Goal: Register for event/course

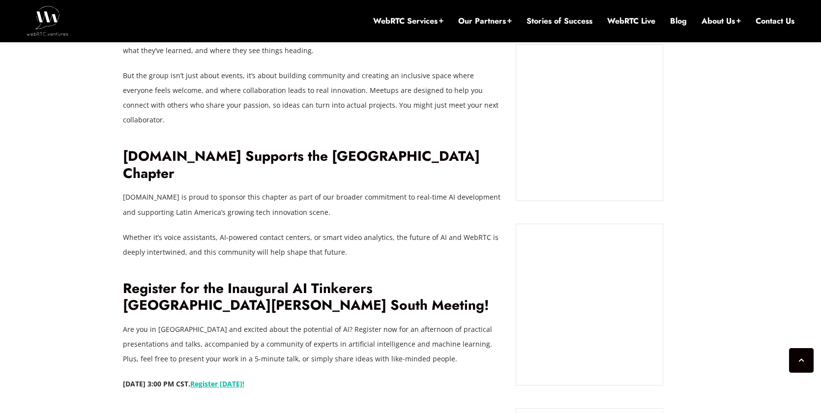
scroll to position [988, 0]
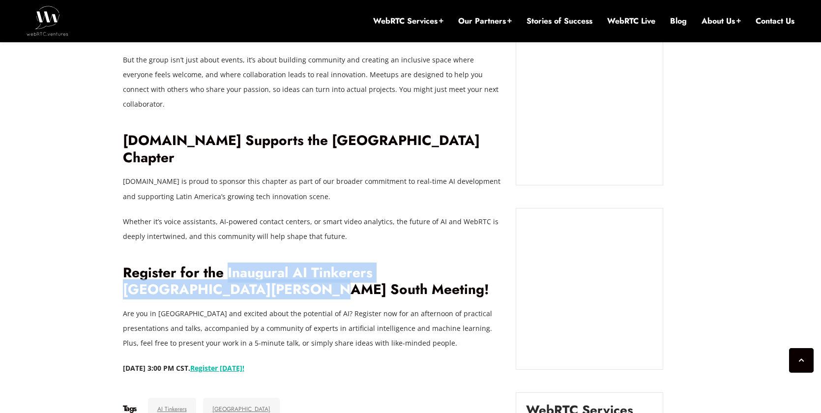
drag, startPoint x: 228, startPoint y: 241, endPoint x: 229, endPoint y: 254, distance: 12.3
click at [229, 264] on h2 "Register for the Inaugural AI Tinkerers [GEOGRAPHIC_DATA][PERSON_NAME] South Me…" at bounding box center [312, 281] width 378 height 34
copy h2 "Inaugural AI Tinkerers [GEOGRAPHIC_DATA][PERSON_NAME] South Meeting!"
drag, startPoint x: 120, startPoint y: 338, endPoint x: 216, endPoint y: 340, distance: 95.9
click at [216, 340] on div "[DATE] [PERSON_NAME] Comments Off on [DOMAIN_NAME] Developer Advocate Launches …" at bounding box center [410, 202] width 587 height 1414
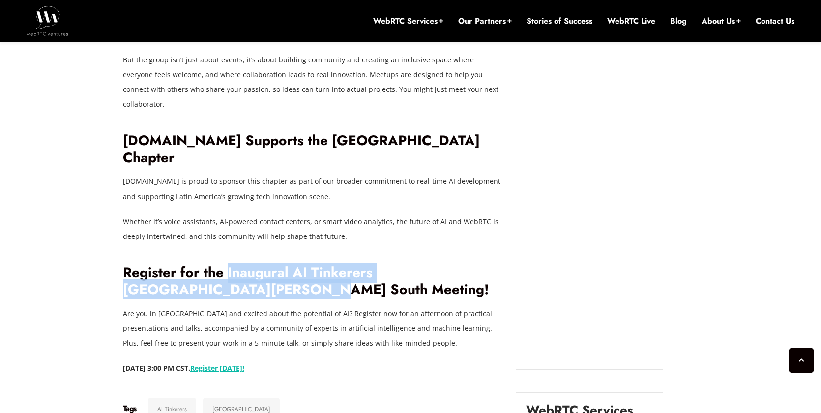
click at [215, 363] on strong "[DATE] 3:00 PM CST. Register [DATE]!" at bounding box center [183, 367] width 121 height 9
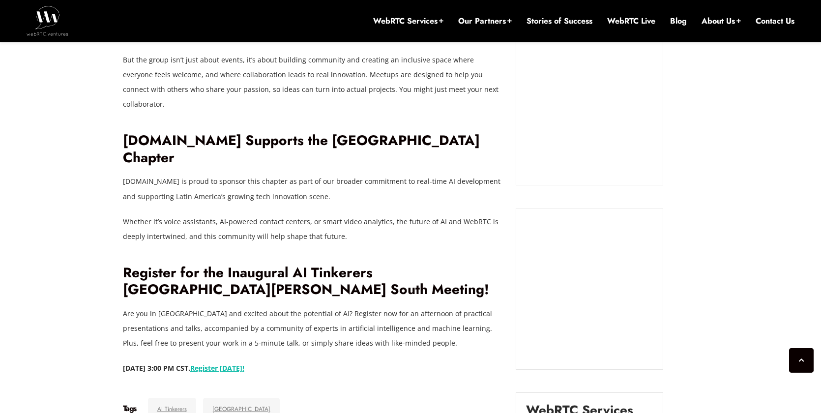
drag, startPoint x: 237, startPoint y: 338, endPoint x: 124, endPoint y: 340, distance: 113.5
click at [124, 363] on strong "[DATE] 3:00 PM CST. Register [DATE]!" at bounding box center [183, 367] width 121 height 9
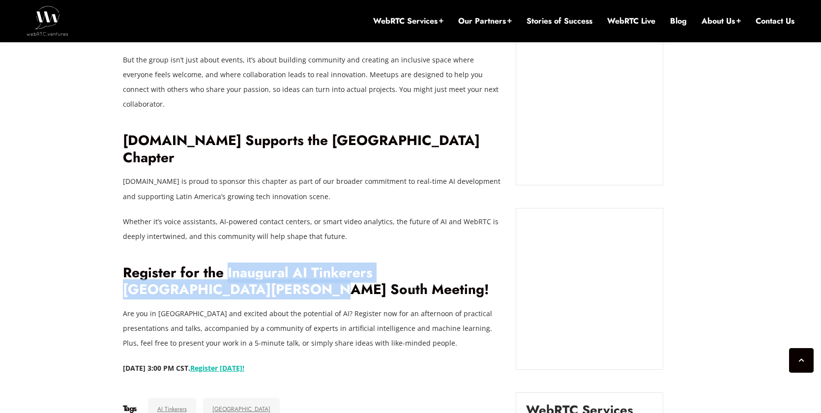
drag, startPoint x: 227, startPoint y: 240, endPoint x: 229, endPoint y: 251, distance: 11.0
click at [229, 264] on h2 "Register for the Inaugural AI Tinkerers [GEOGRAPHIC_DATA][PERSON_NAME] South Me…" at bounding box center [312, 281] width 378 height 34
copy h2 "Inaugural AI Tinkerers [GEOGRAPHIC_DATA][PERSON_NAME] South Meeting!"
click at [244, 363] on link "Register [DATE]!" at bounding box center [217, 367] width 54 height 9
